Goal: Task Accomplishment & Management: Manage account settings

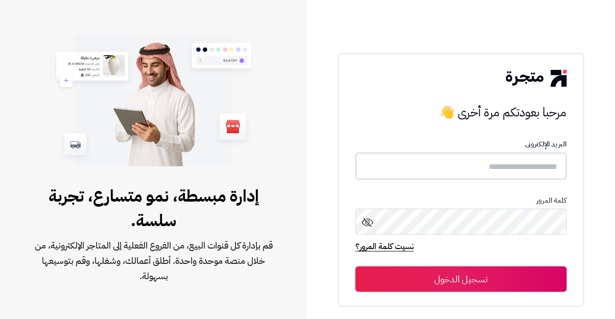
click at [407, 180] on input "text" at bounding box center [461, 166] width 211 height 27
type input "**********"
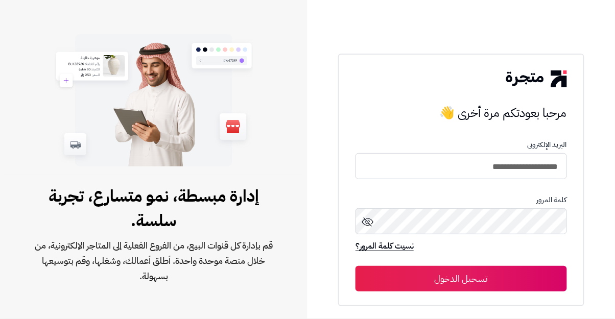
click at [356, 266] on button "تسجيل الدخول" at bounding box center [461, 279] width 211 height 26
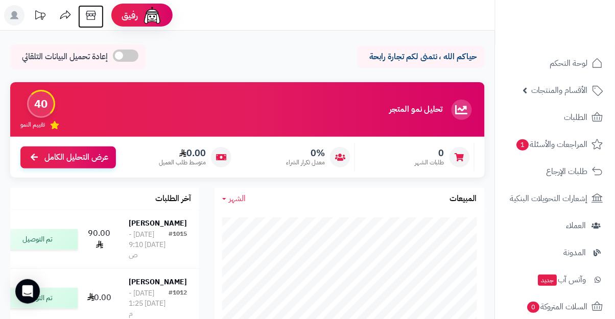
click at [87, 16] on icon at bounding box center [91, 15] width 10 height 9
